Goal: Information Seeking & Learning: Learn about a topic

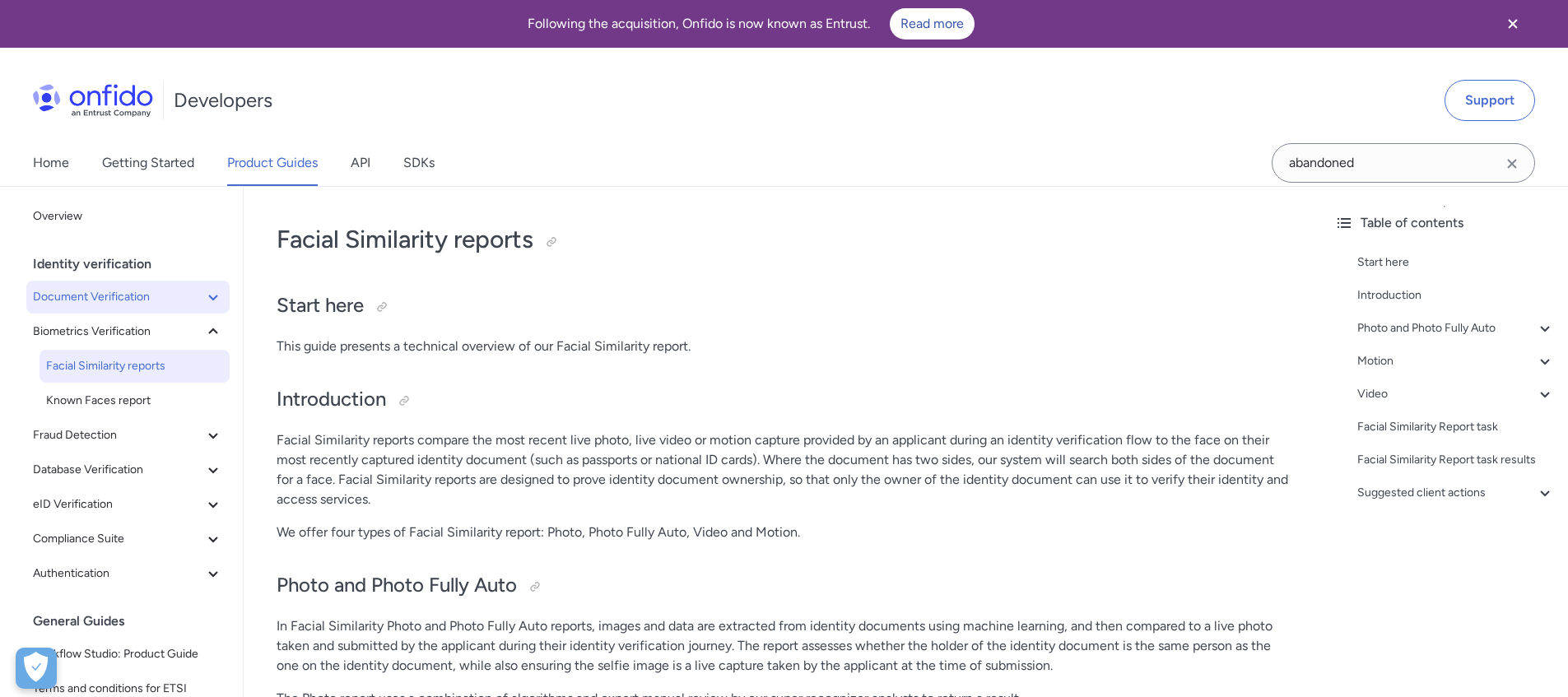
click at [148, 301] on span "Document Verification" at bounding box center [119, 296] width 171 height 20
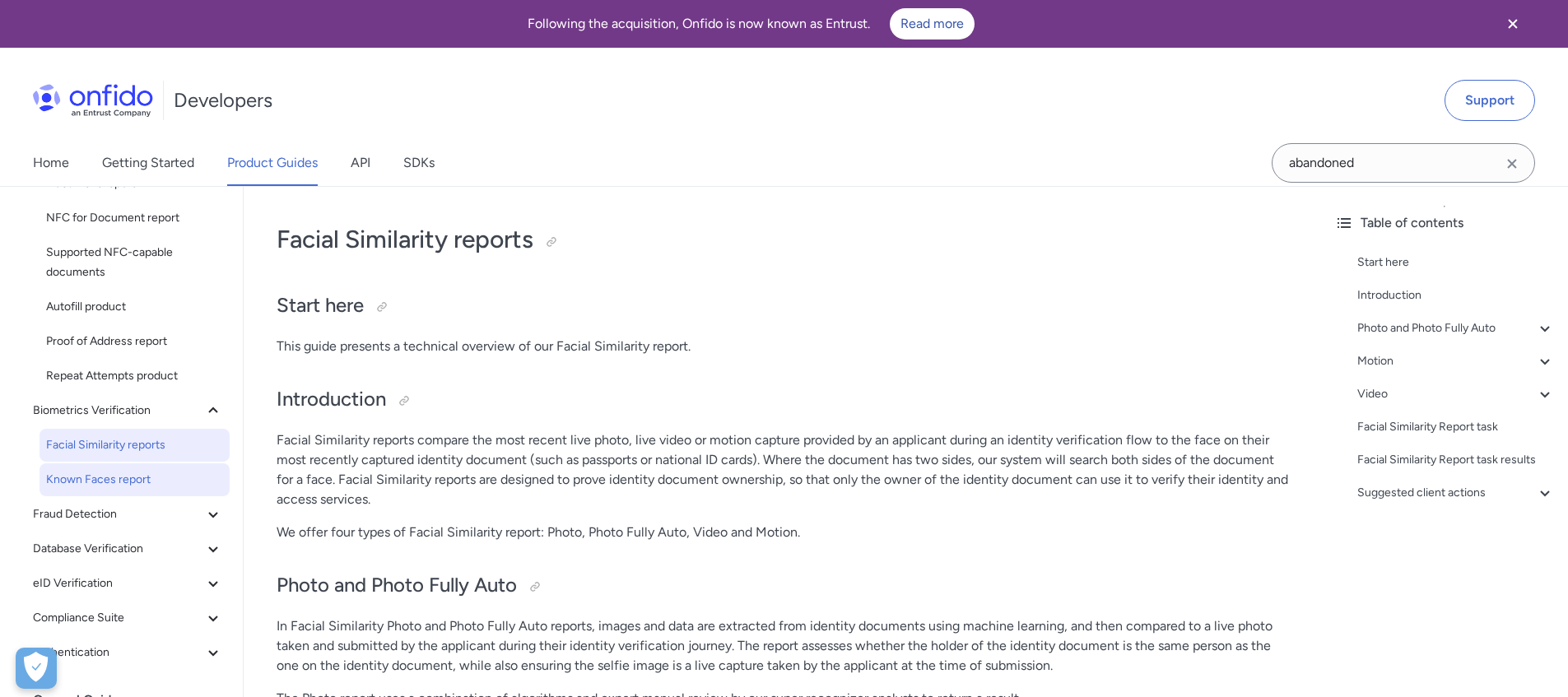
scroll to position [346, 0]
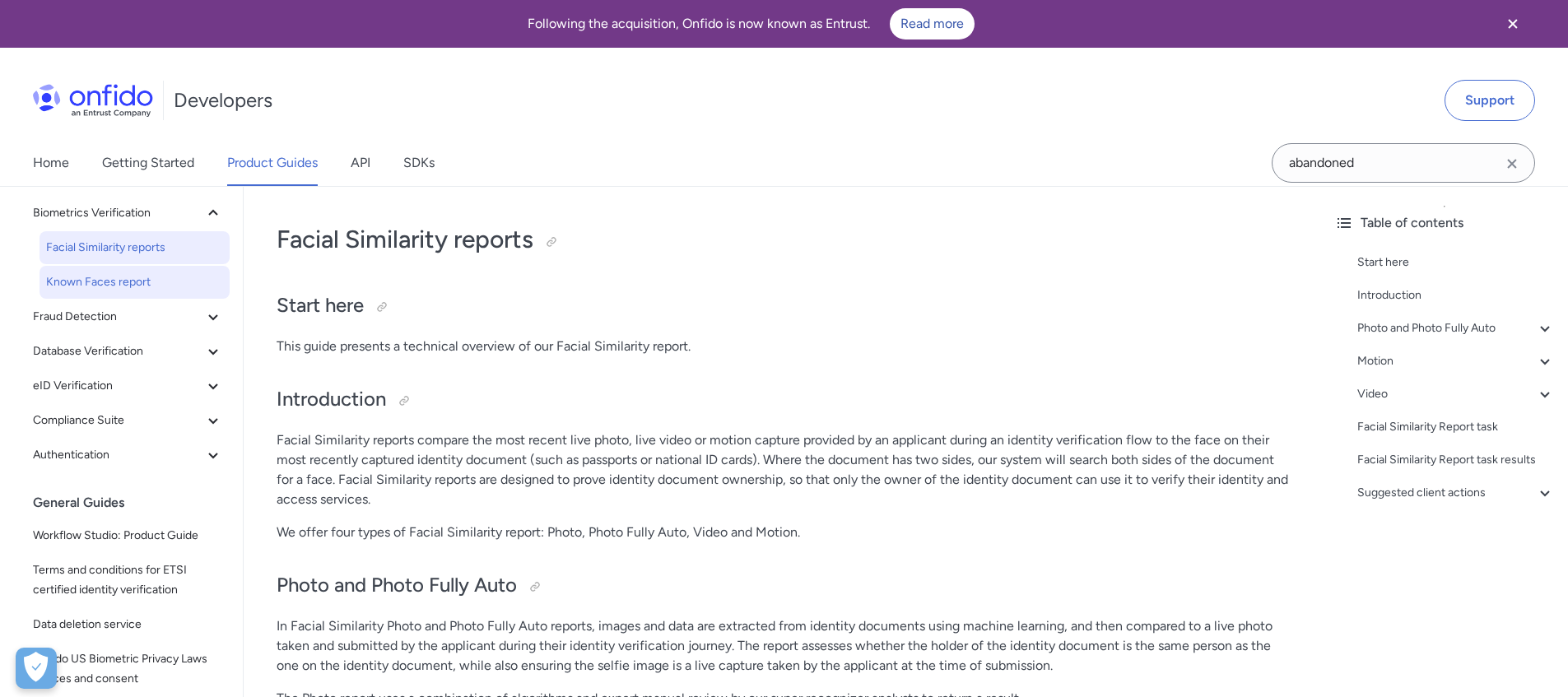
click at [152, 272] on link "Known Faces report" at bounding box center [134, 282] width 190 height 33
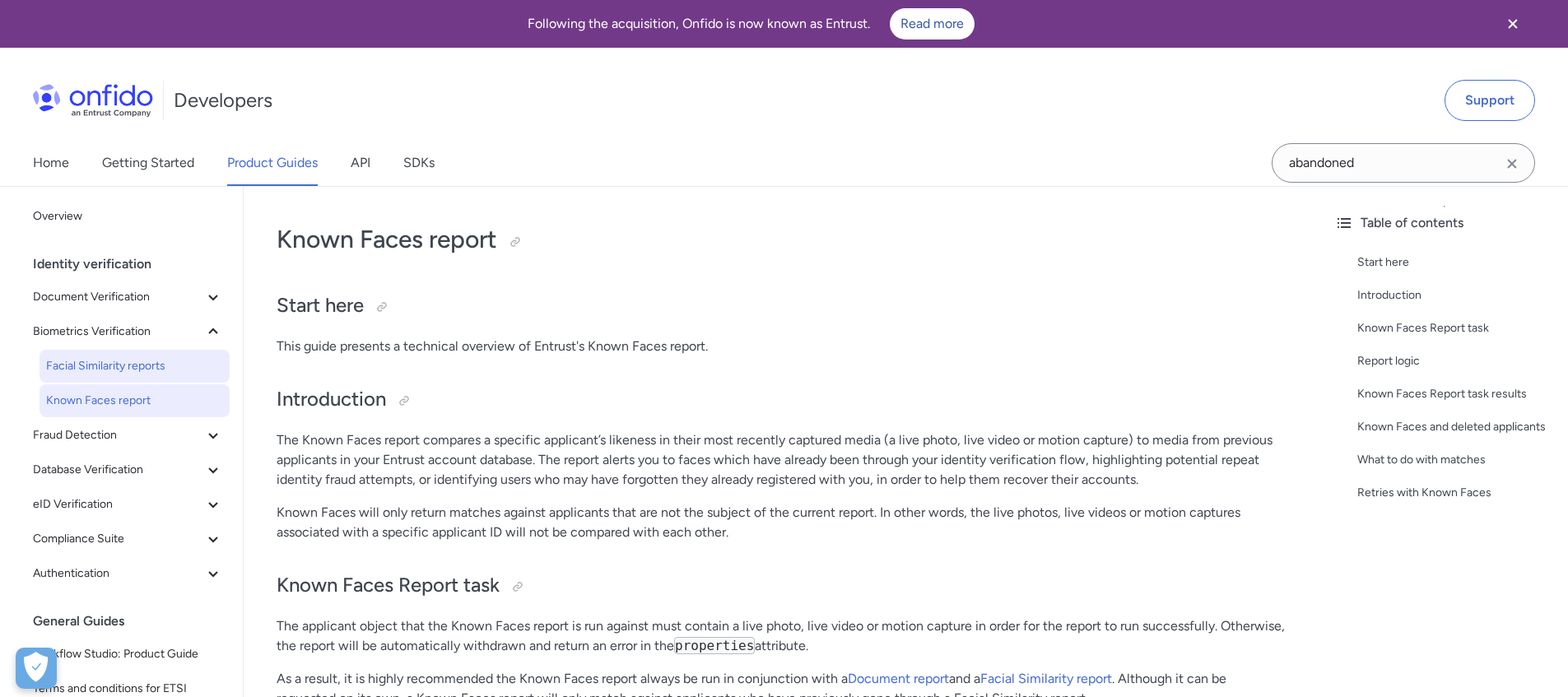
click at [136, 372] on span "Facial Similarity reports" at bounding box center [134, 366] width 177 height 20
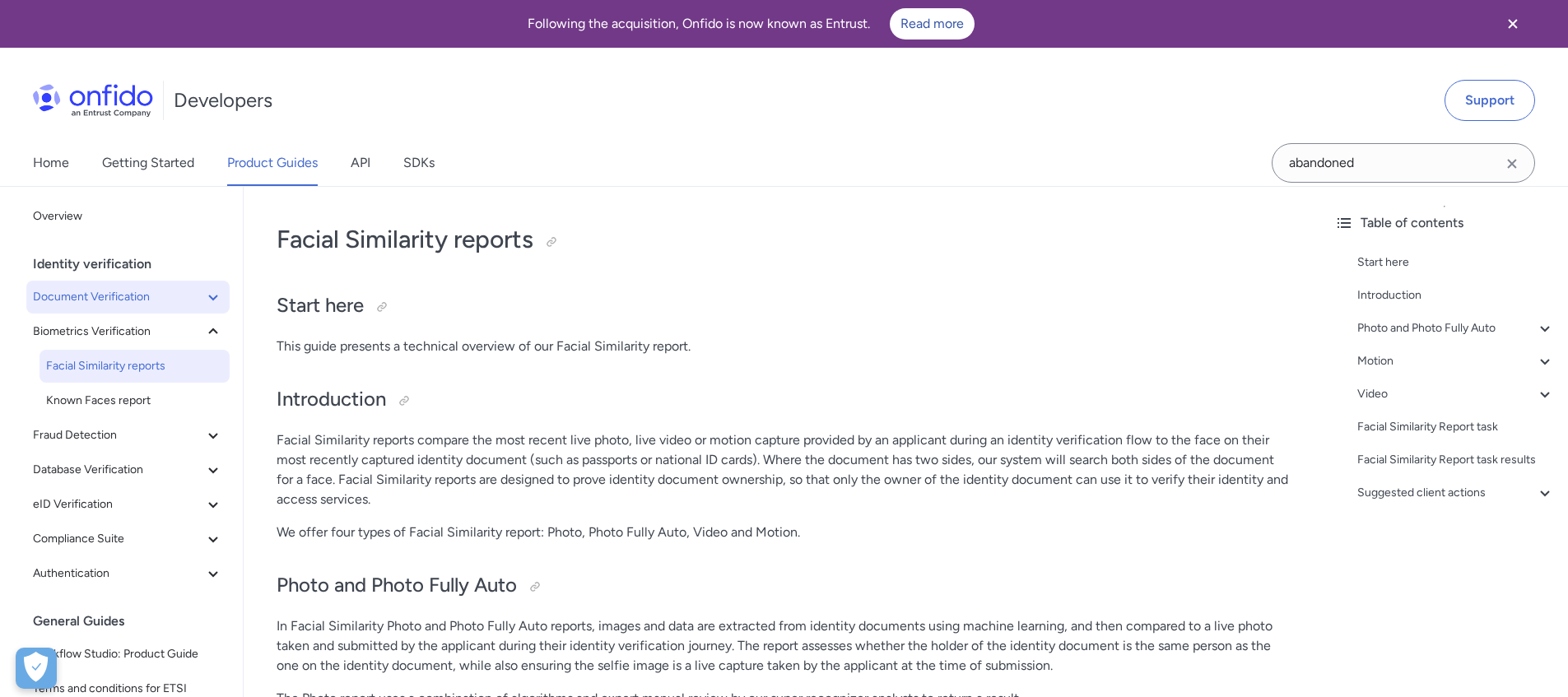
click at [137, 288] on span "Document Verification" at bounding box center [119, 296] width 171 height 20
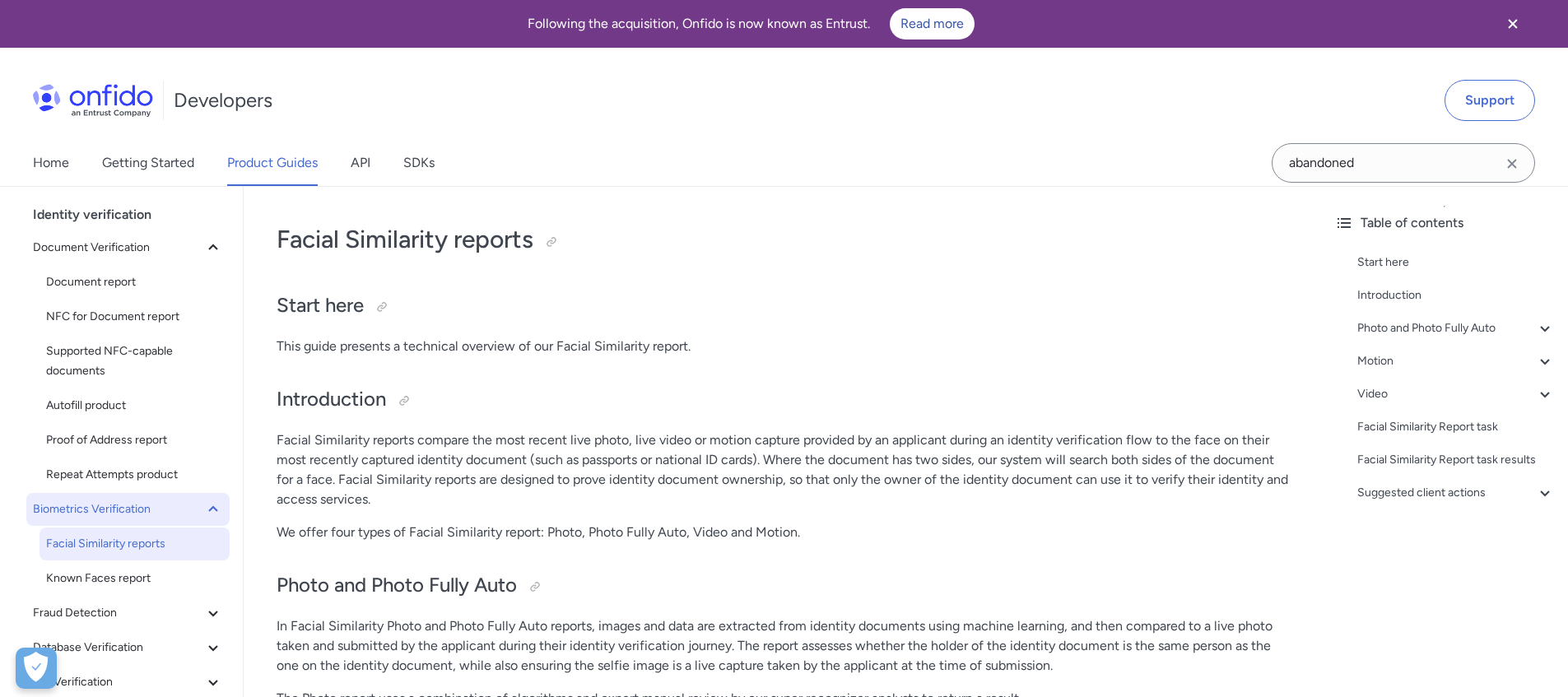
scroll to position [99, 0]
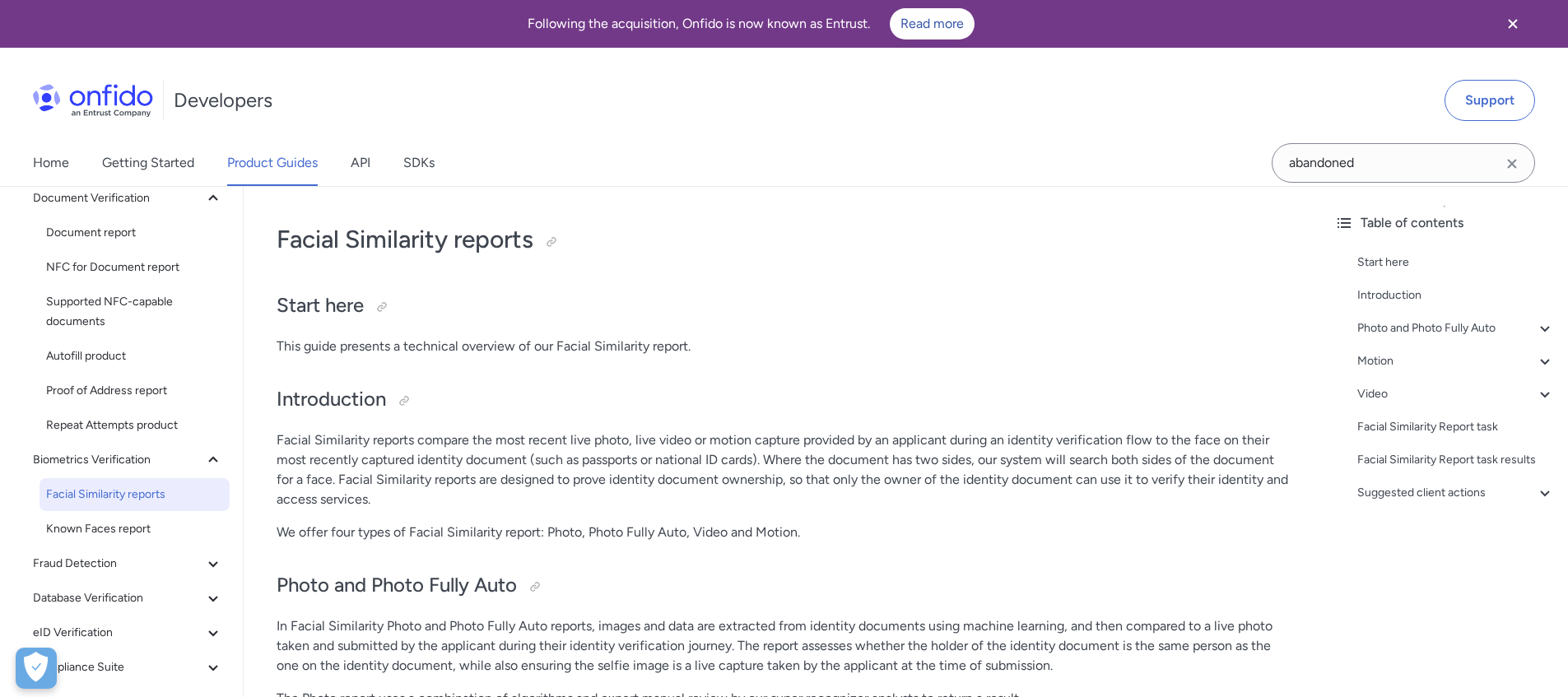
click at [151, 500] on span "Facial Similarity reports" at bounding box center [134, 495] width 177 height 20
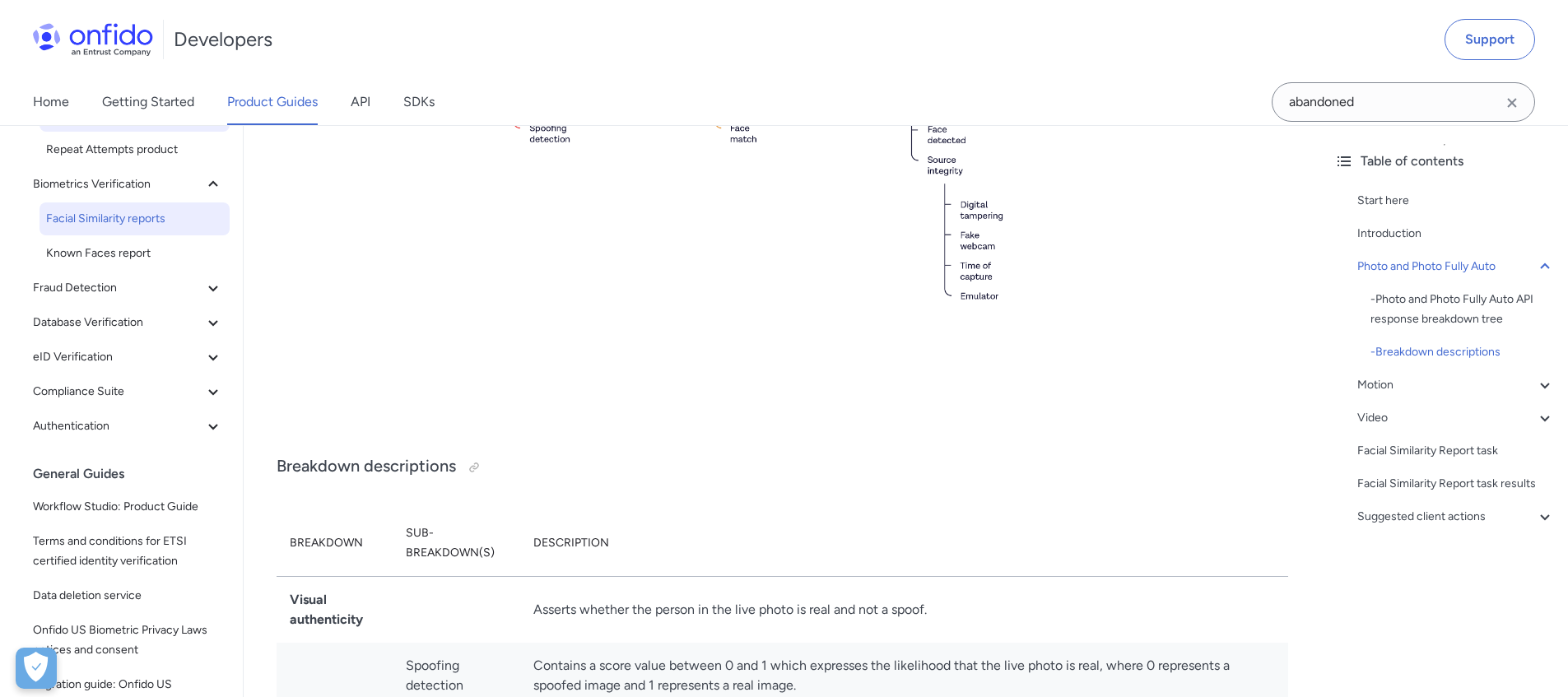
scroll to position [0, 0]
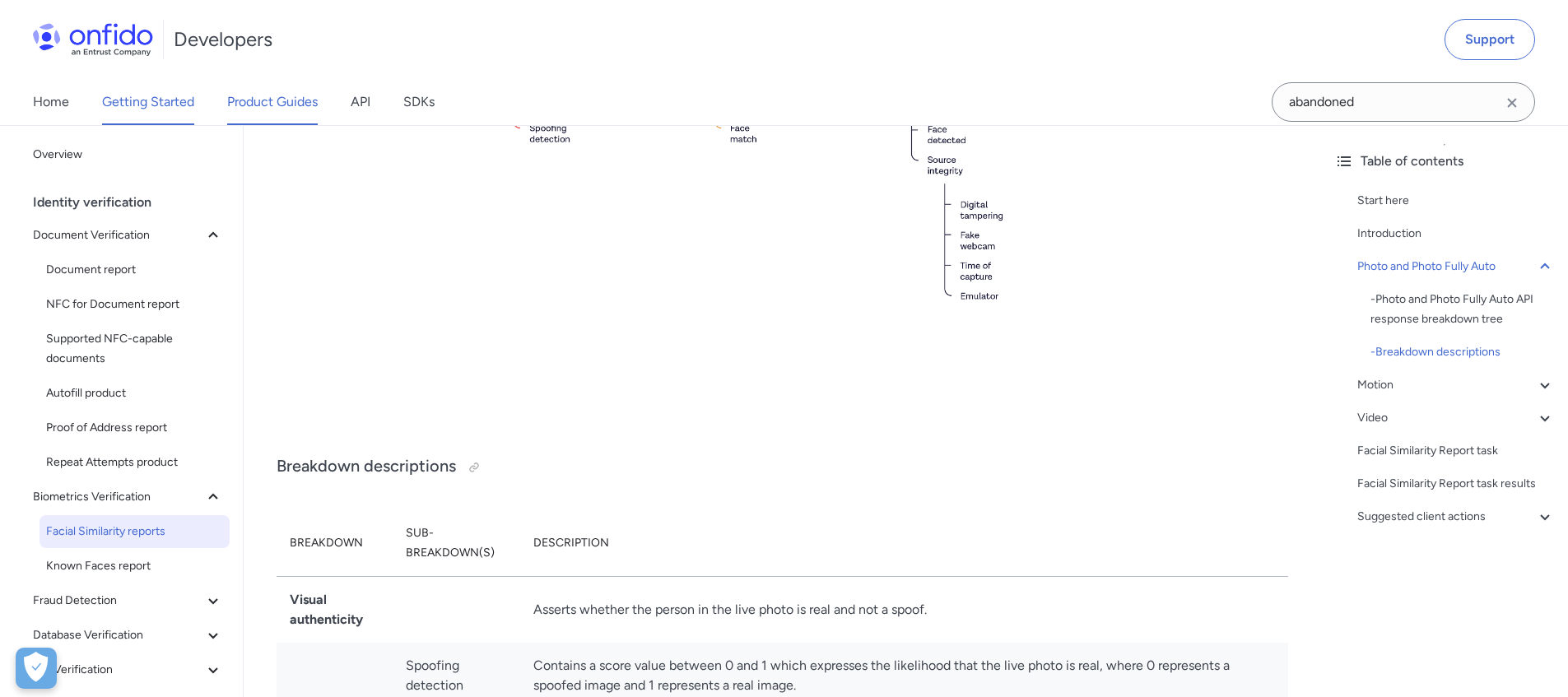
click at [169, 103] on link "Getting Started" at bounding box center [149, 102] width 92 height 46
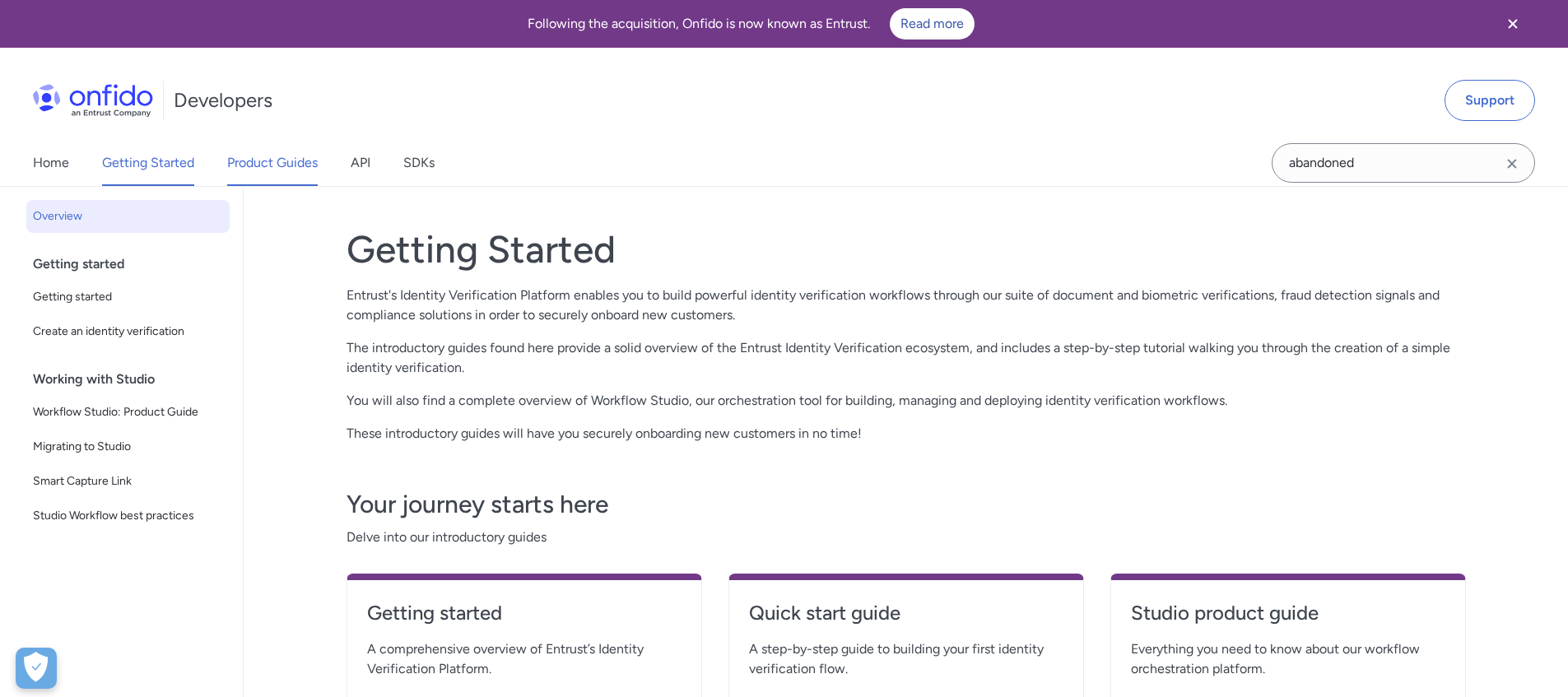
click at [256, 173] on link "Product Guides" at bounding box center [272, 163] width 91 height 46
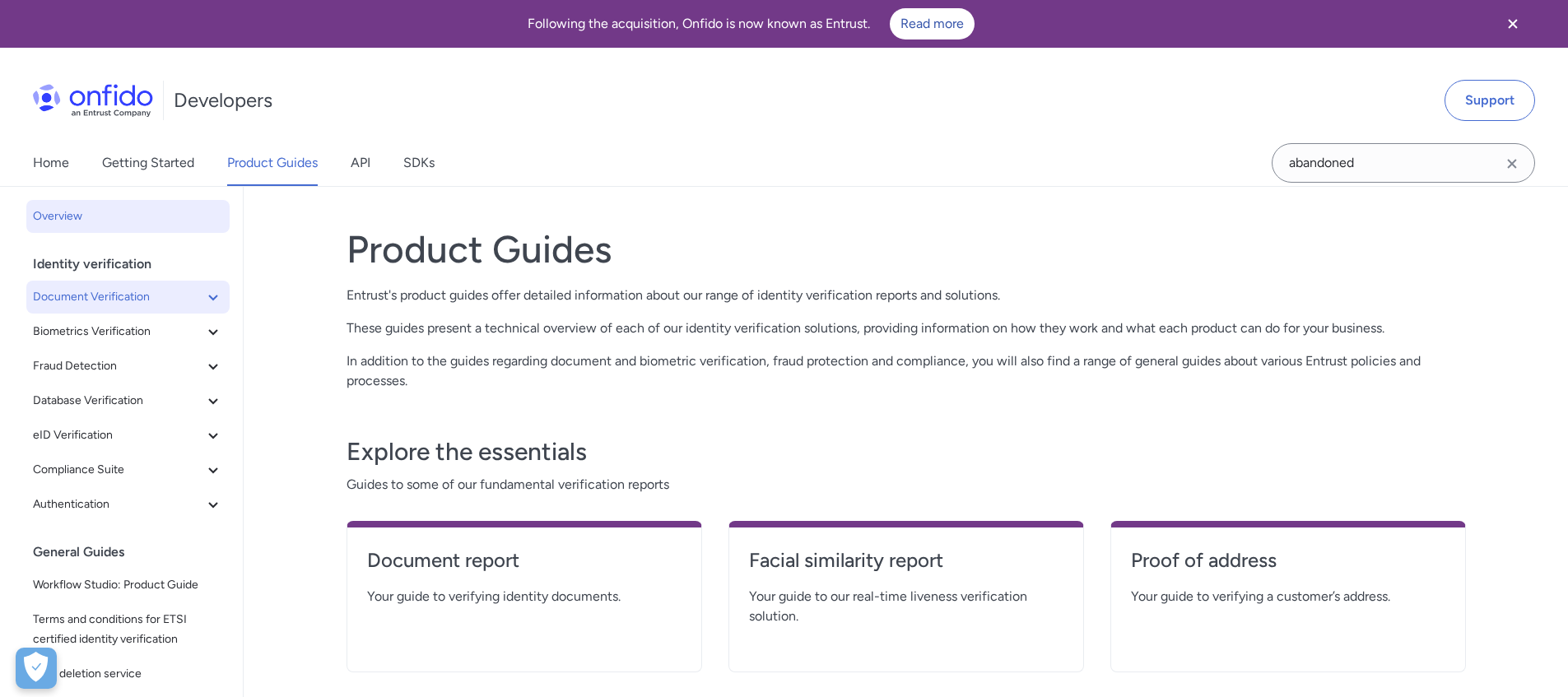
click at [127, 296] on span "Document Verification" at bounding box center [119, 296] width 171 height 20
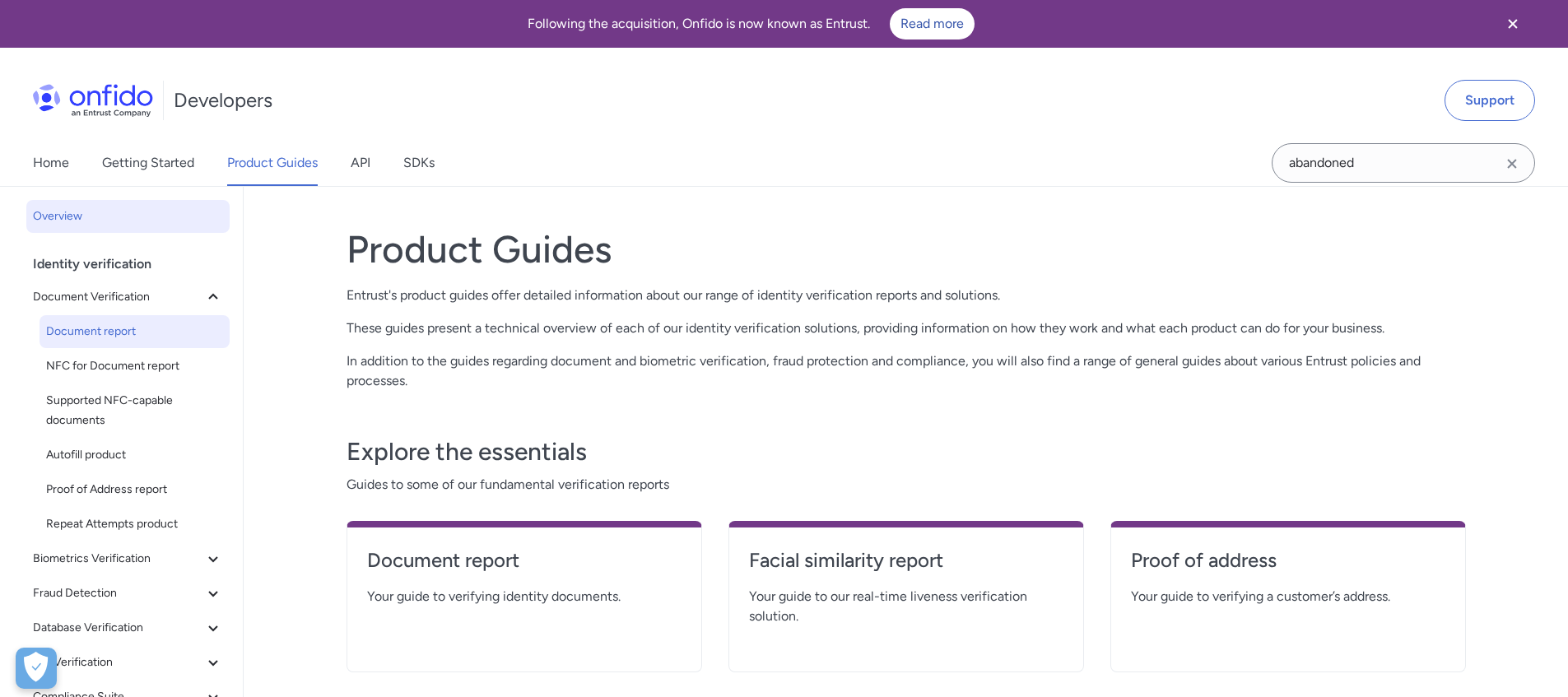
click at [152, 341] on span "Document report" at bounding box center [134, 331] width 177 height 20
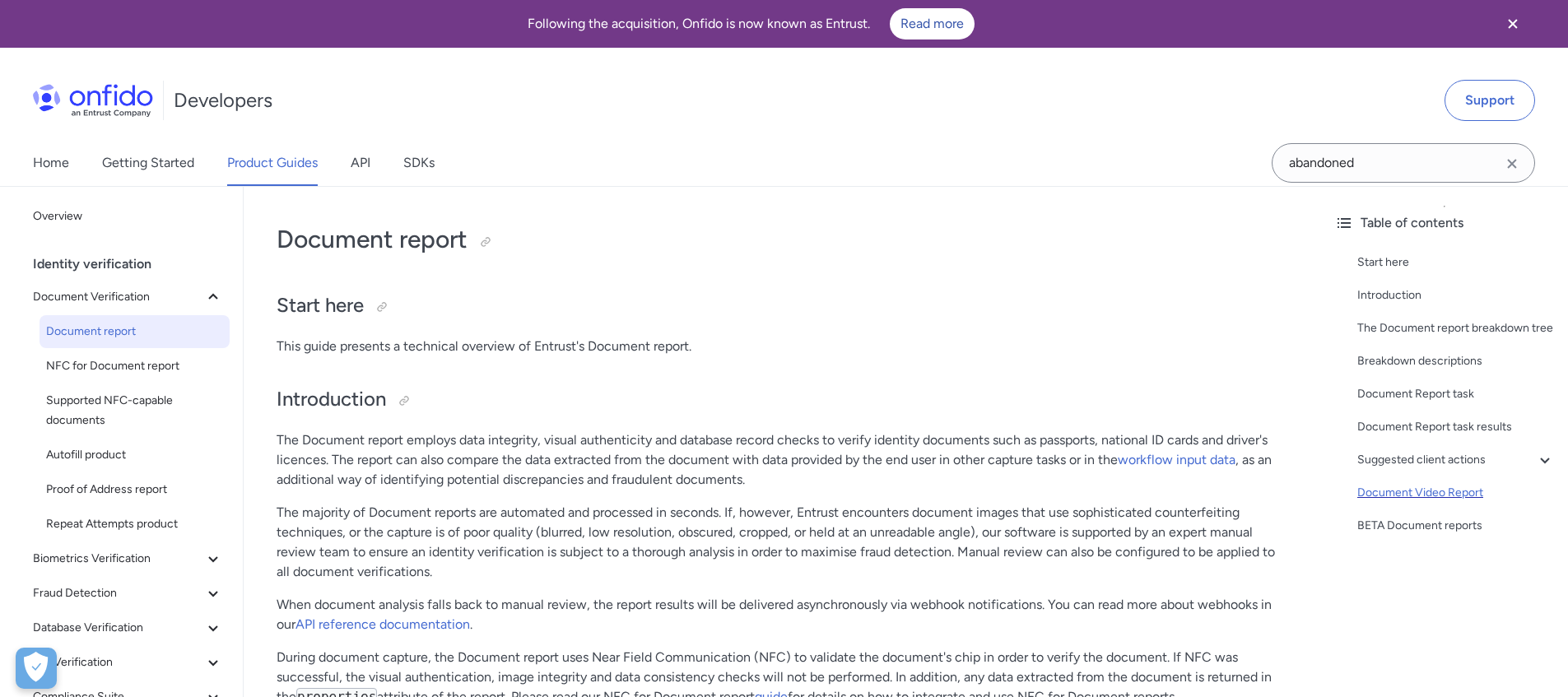
click at [1436, 503] on div "Document Video Report" at bounding box center [1455, 493] width 197 height 20
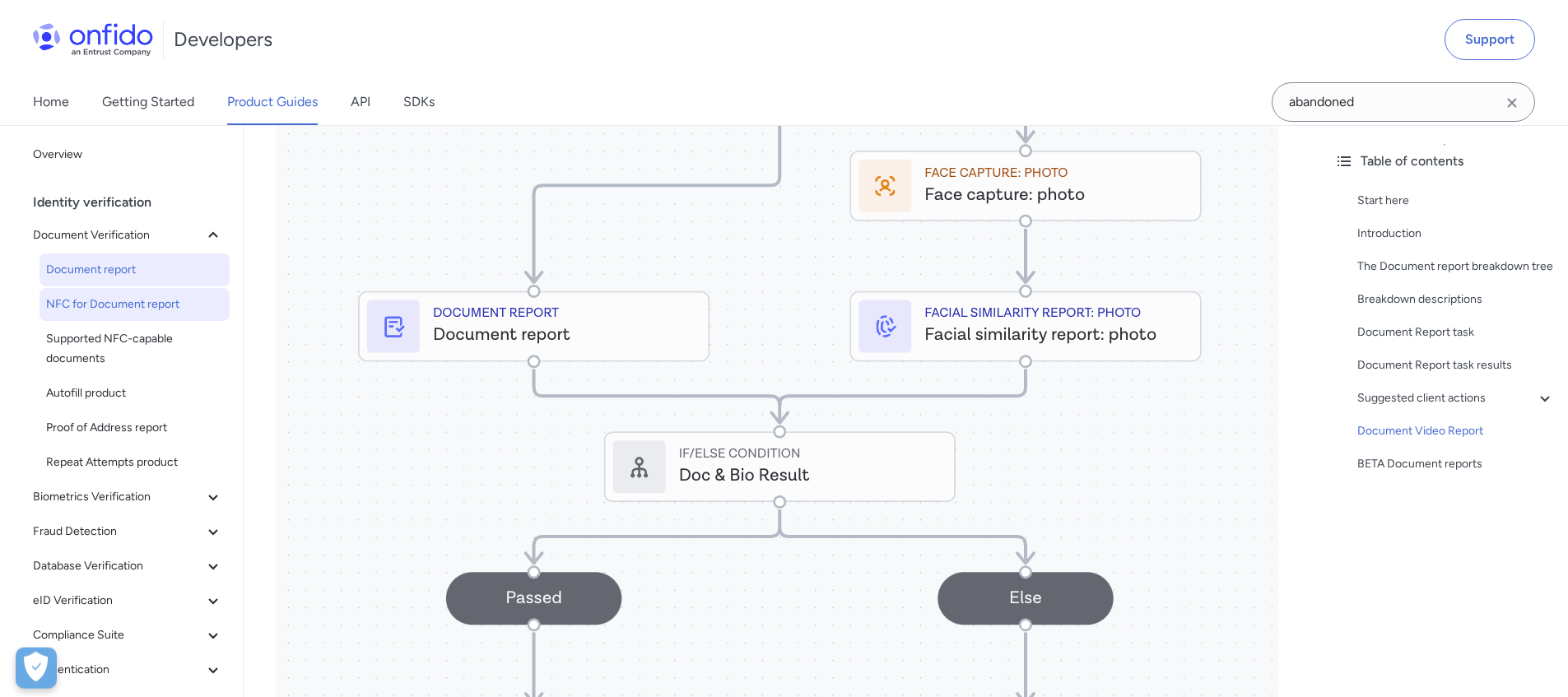
click at [158, 308] on span "NFC for Document report" at bounding box center [134, 304] width 177 height 20
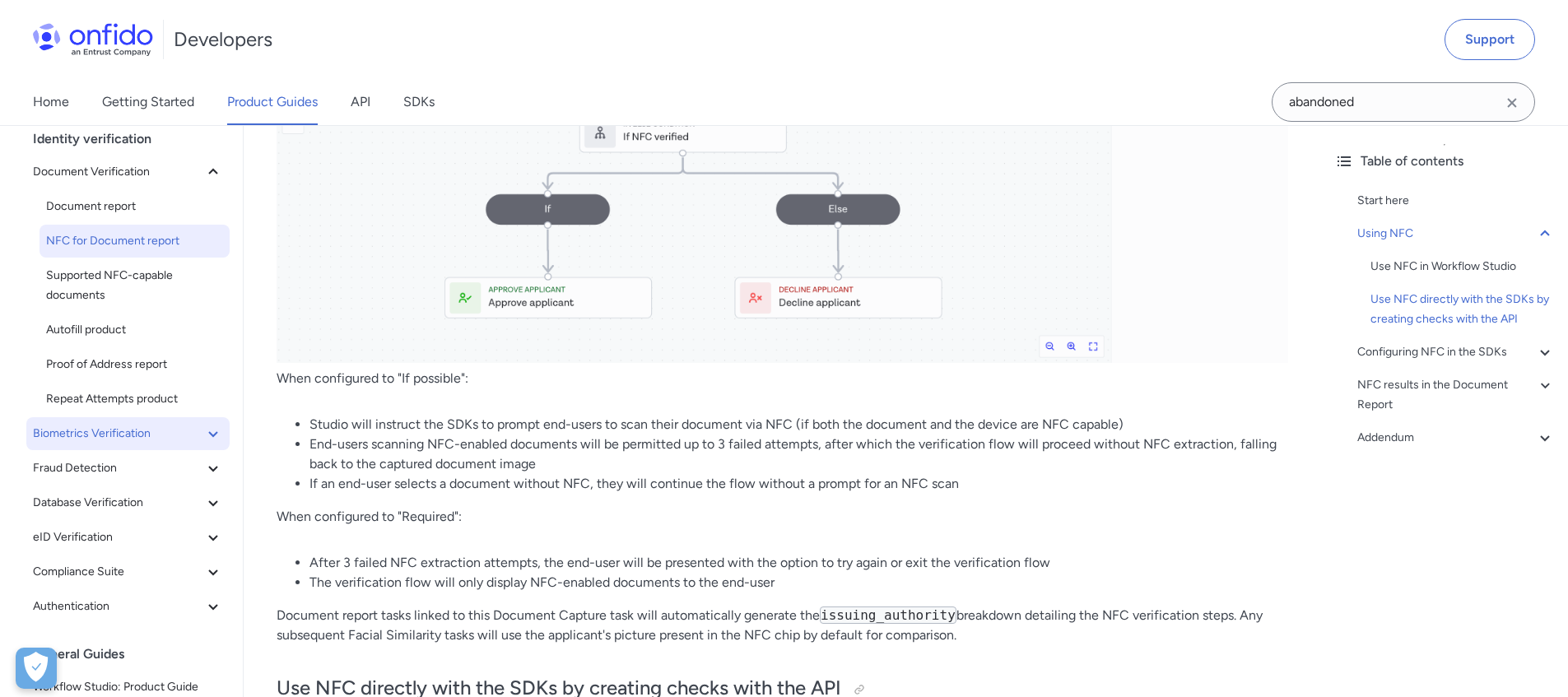
scroll to position [66, 0]
click at [141, 436] on span "Biometrics Verification" at bounding box center [119, 430] width 171 height 20
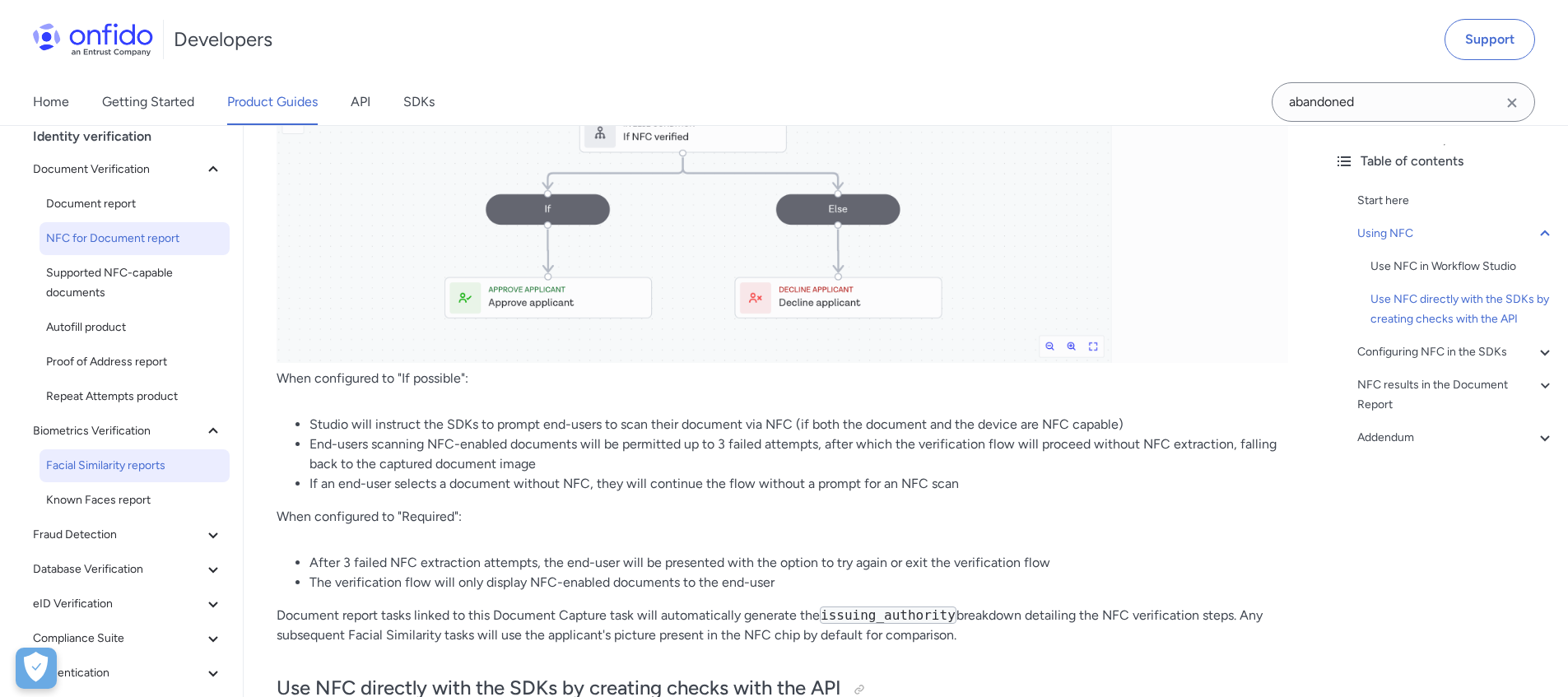
click at [139, 456] on span "Facial Similarity reports" at bounding box center [134, 466] width 177 height 20
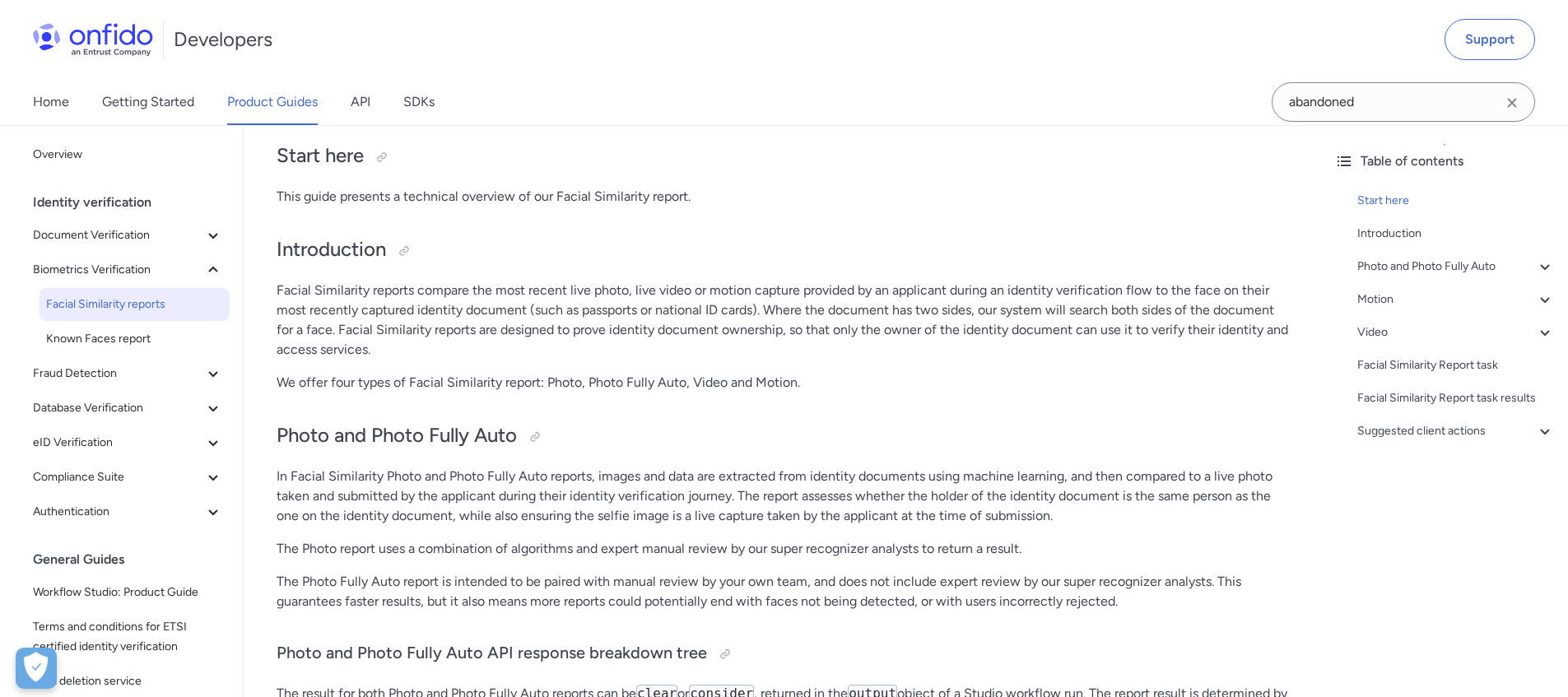
scroll to position [158, 0]
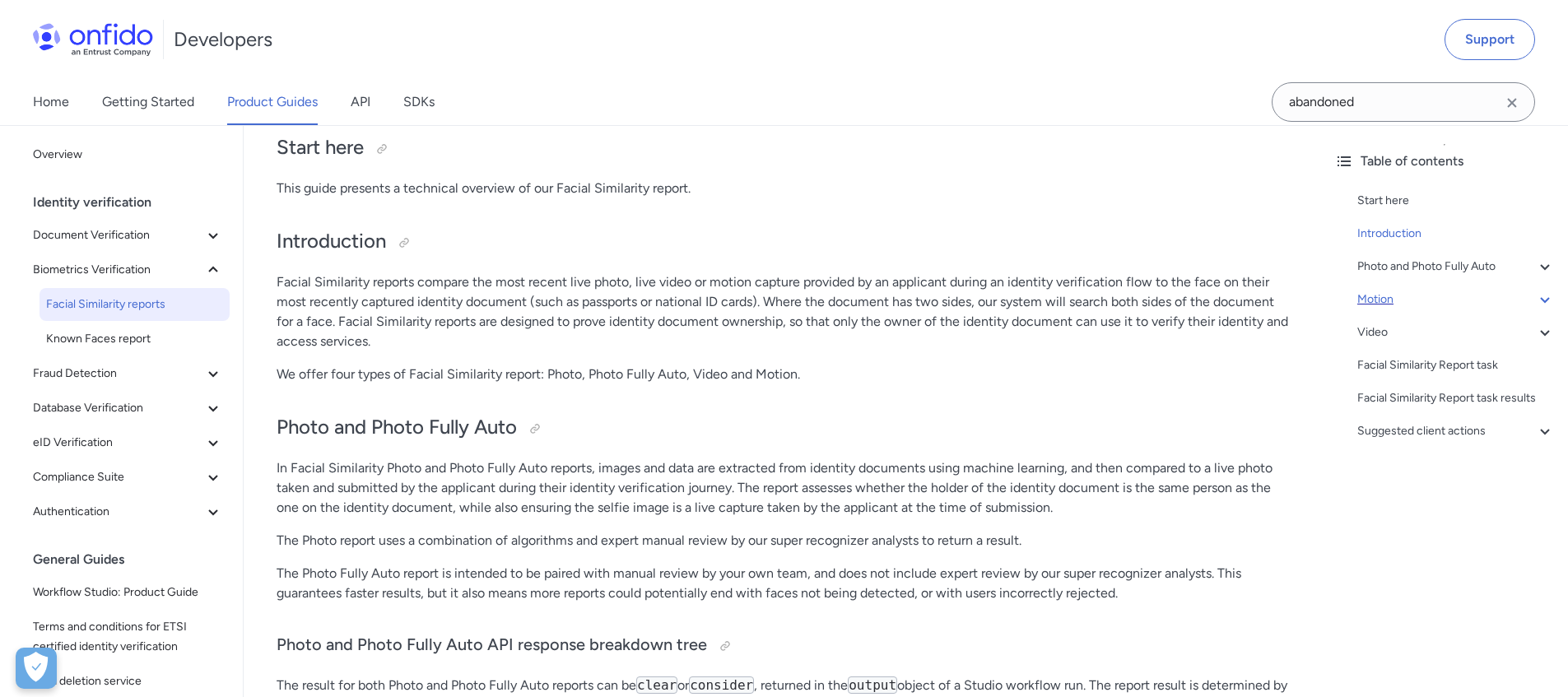
click at [1384, 299] on div "Motion" at bounding box center [1455, 299] width 197 height 20
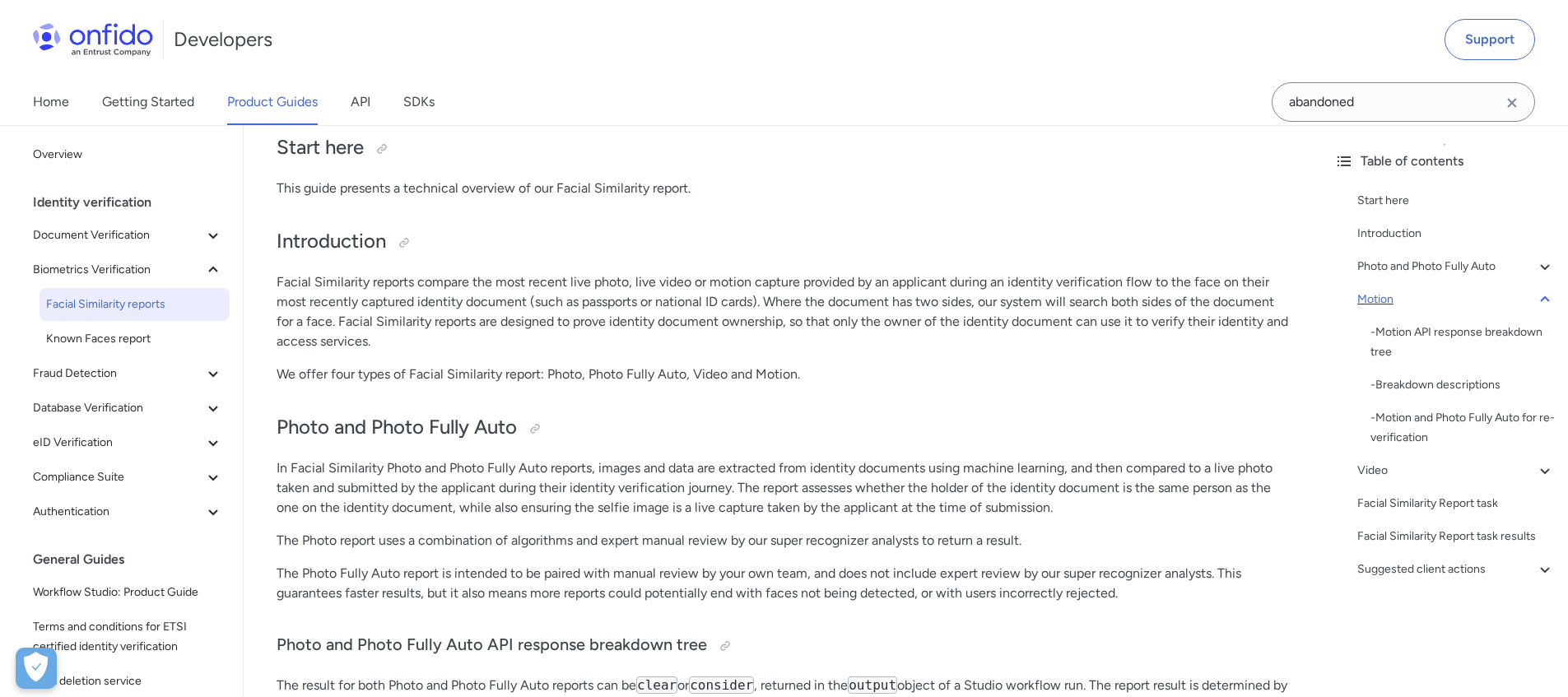
scroll to position [1440, 0]
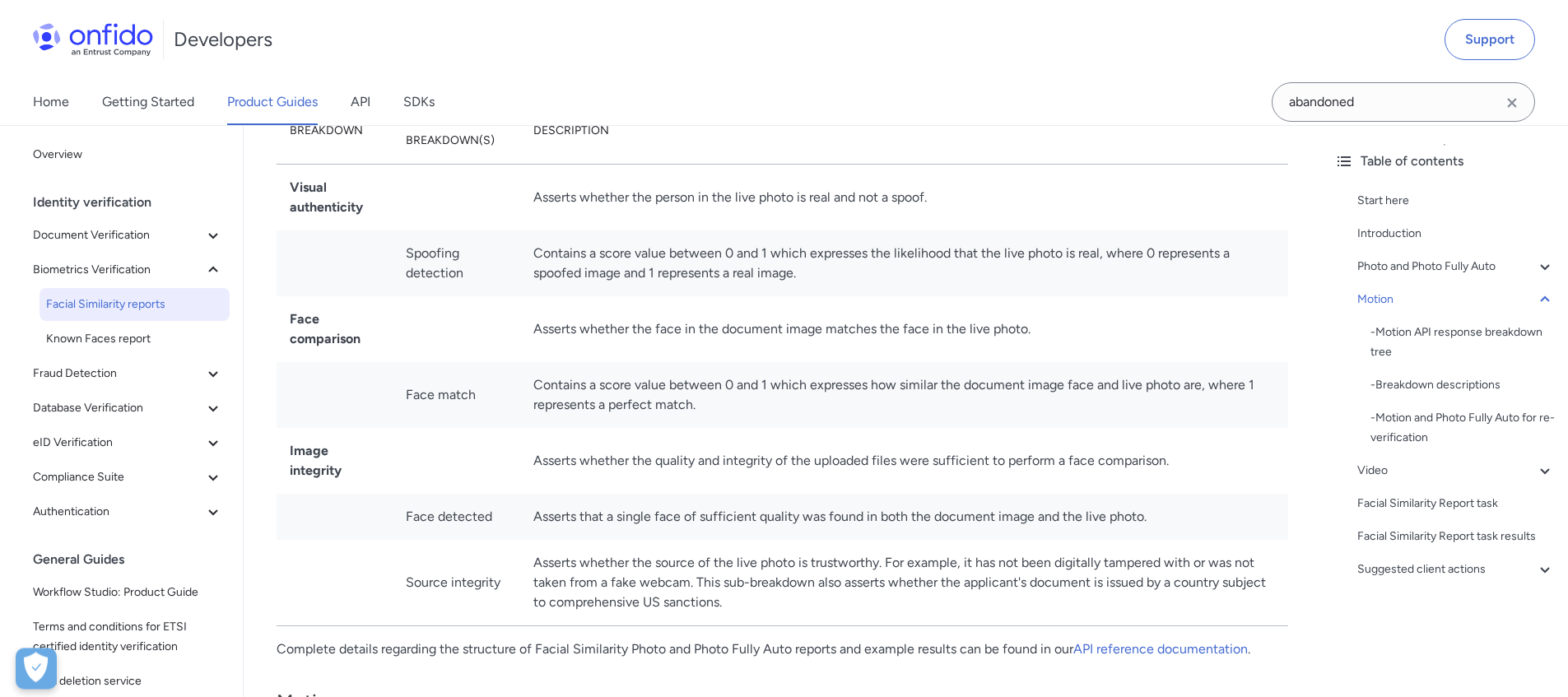
drag, startPoint x: 344, startPoint y: 228, endPoint x: 337, endPoint y: 265, distance: 37.7
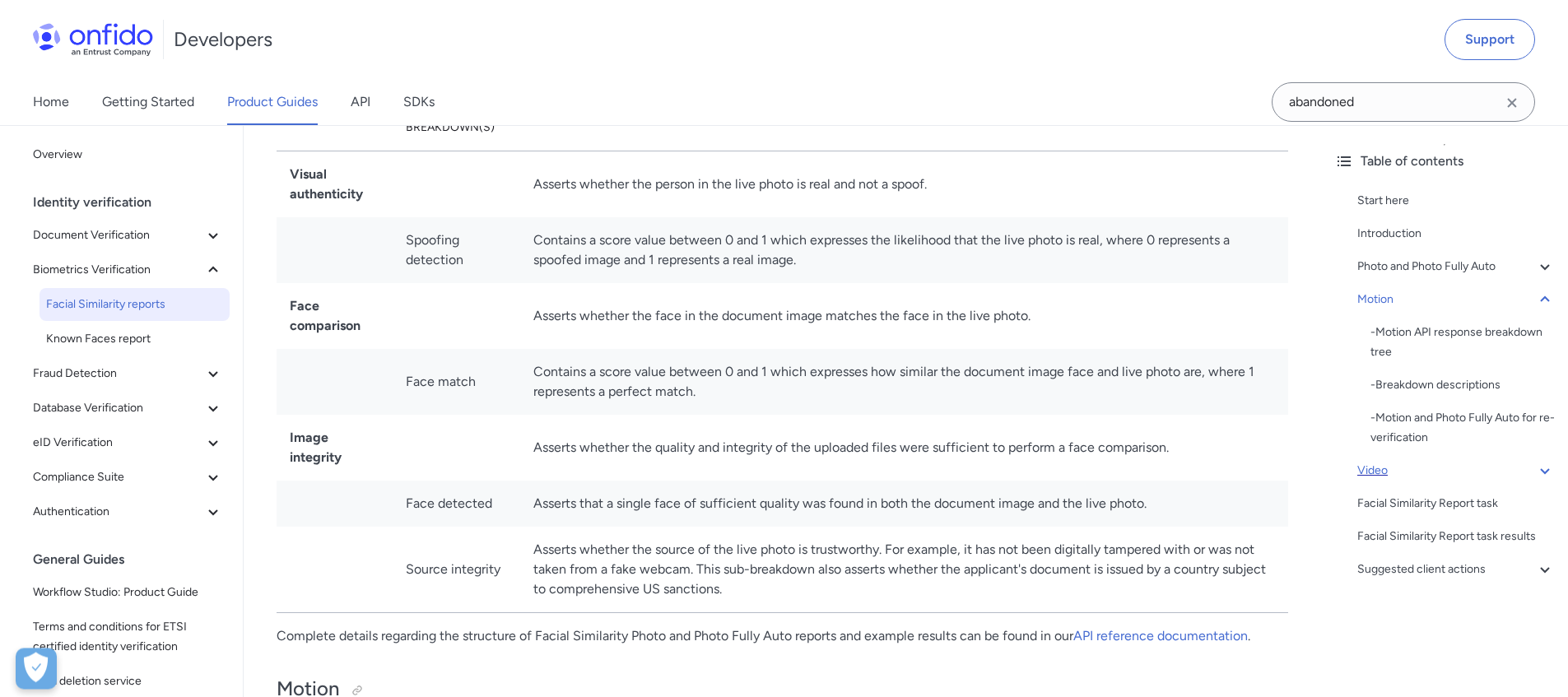
click at [1378, 470] on div "Video" at bounding box center [1455, 471] width 197 height 20
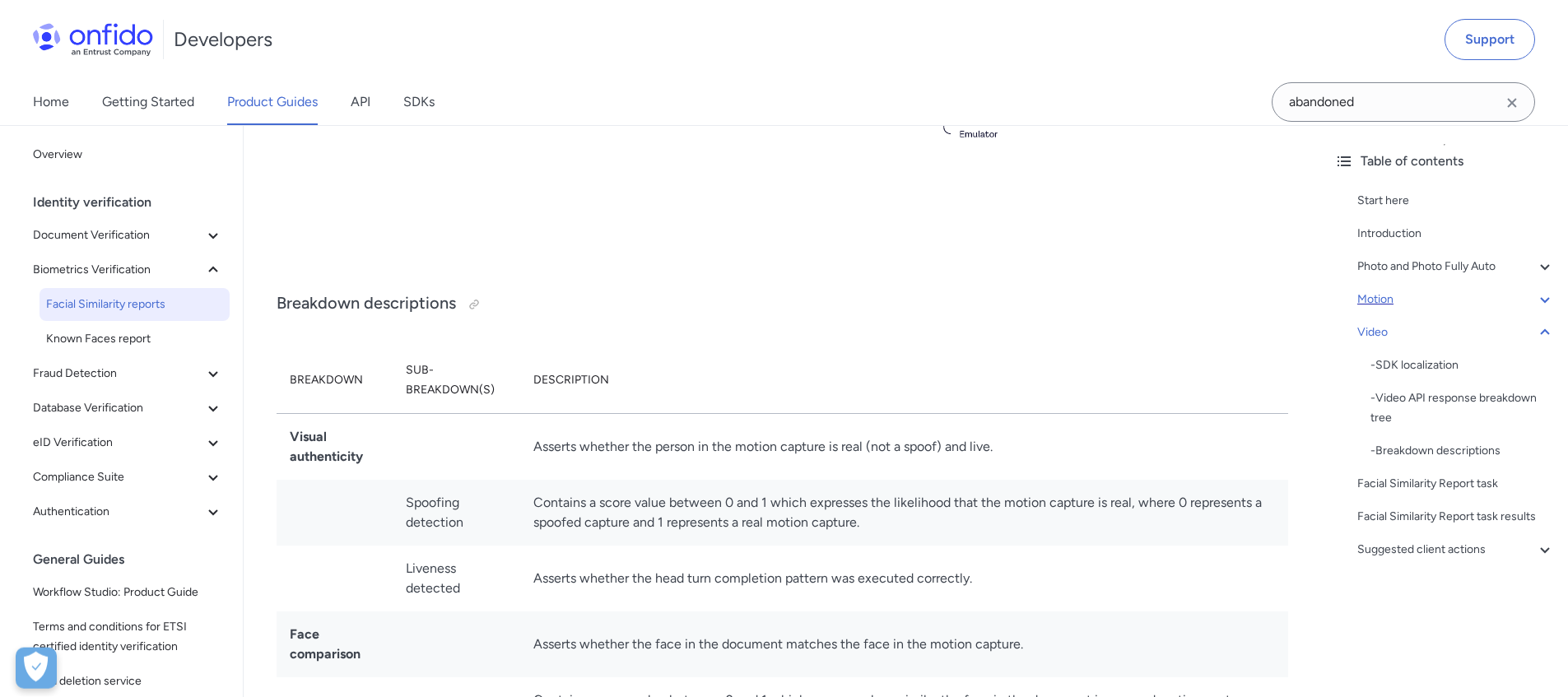
click at [1384, 296] on div "Motion" at bounding box center [1455, 299] width 197 height 20
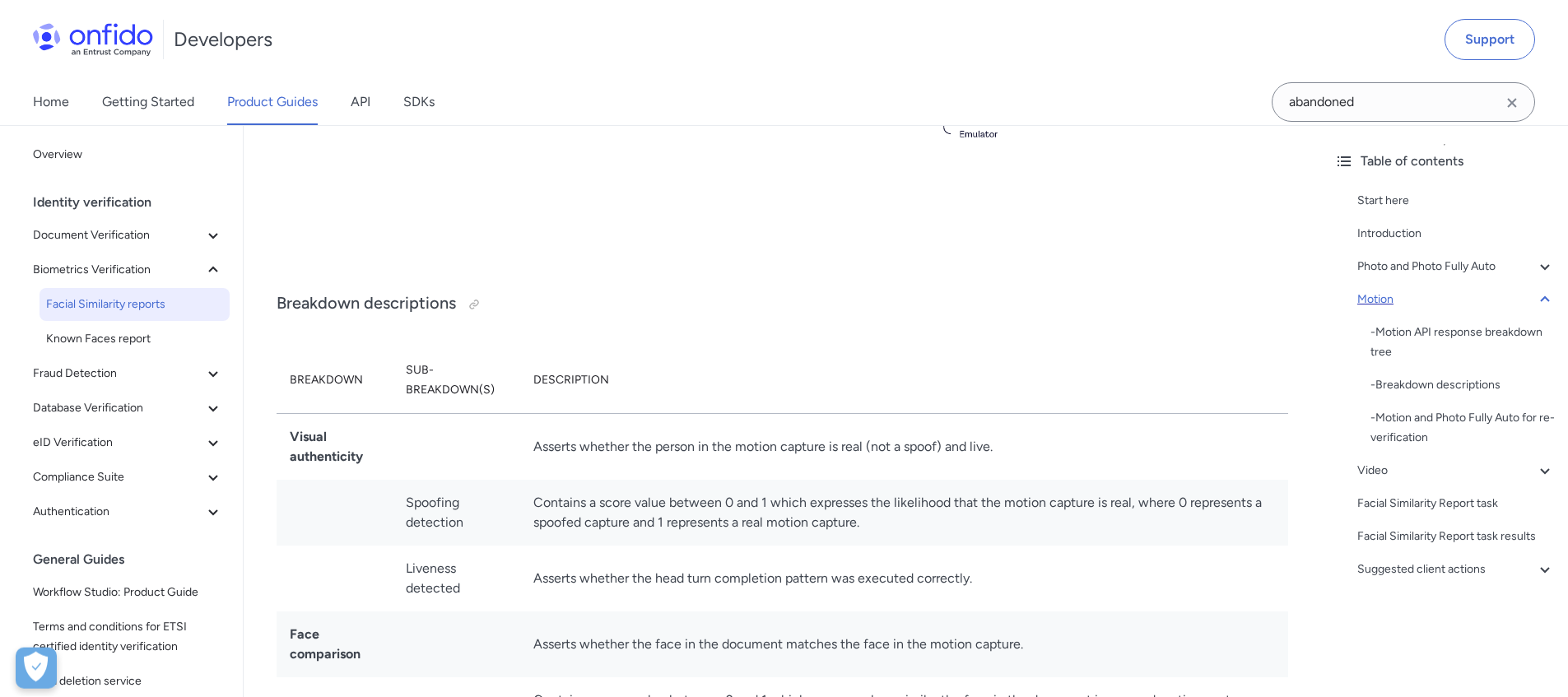
scroll to position [1440, 0]
